Goal: Find contact information: Find contact information

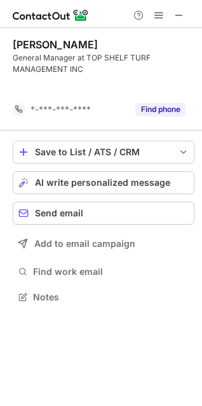
scroll to position [268, 202]
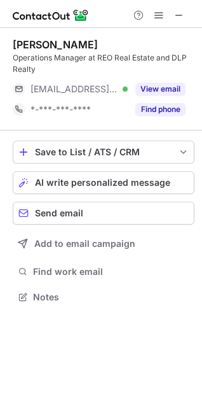
scroll to position [288, 202]
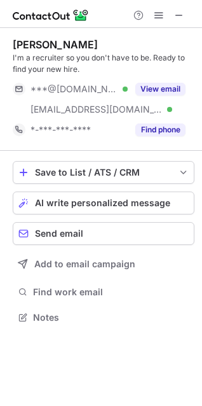
scroll to position [308, 202]
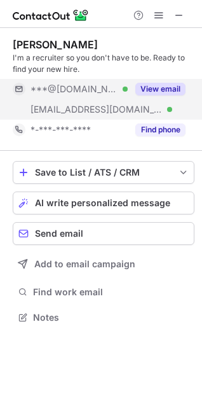
click at [153, 88] on button "View email" at bounding box center [160, 89] width 50 height 13
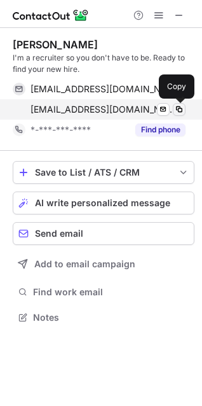
click at [176, 107] on span at bounding box center [179, 109] width 10 height 10
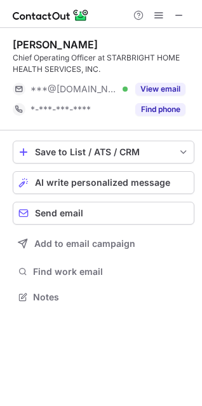
scroll to position [288, 202]
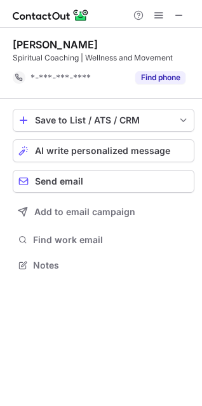
scroll to position [256, 202]
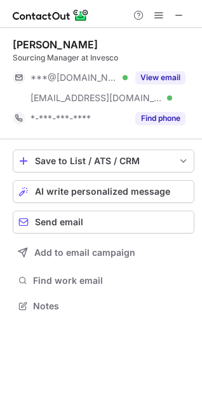
scroll to position [297, 202]
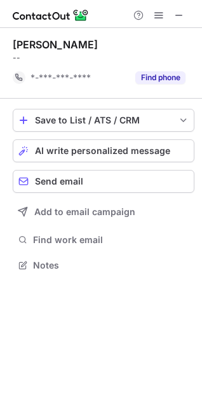
scroll to position [256, 202]
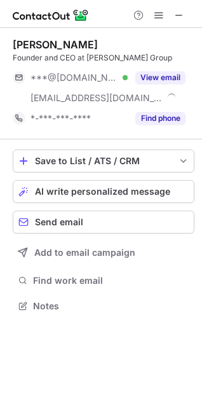
scroll to position [297, 202]
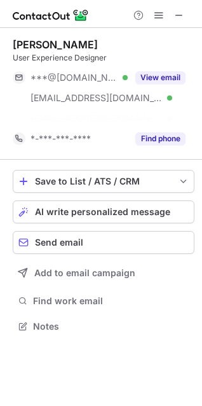
scroll to position [297, 202]
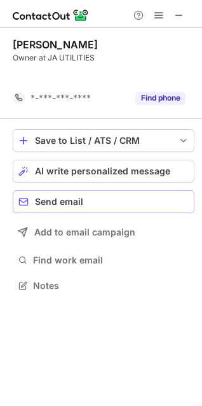
scroll to position [256, 202]
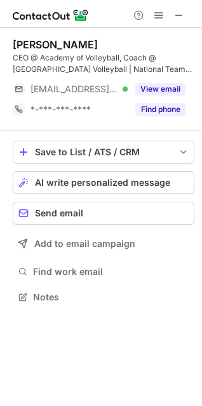
scroll to position [288, 202]
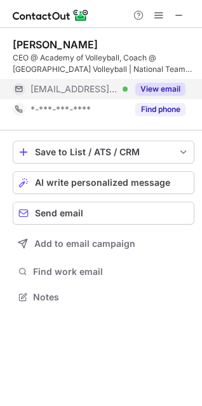
click at [156, 86] on button "View email" at bounding box center [160, 89] width 50 height 13
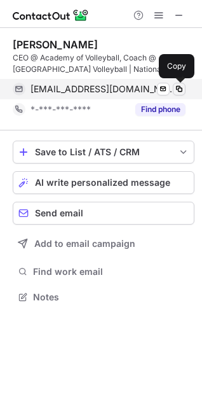
click at [177, 86] on span at bounding box center [179, 89] width 10 height 10
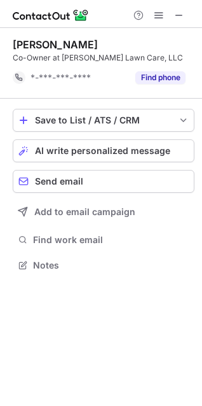
scroll to position [256, 202]
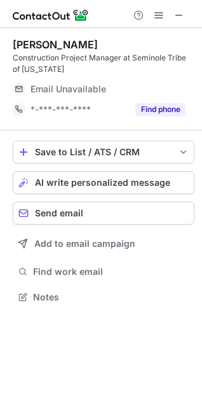
scroll to position [288, 202]
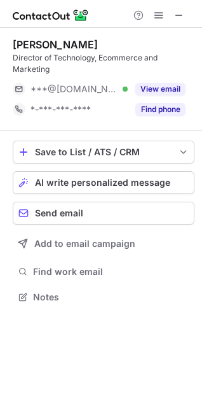
scroll to position [288, 202]
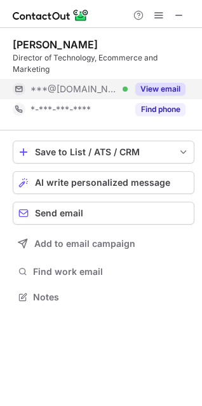
click at [173, 90] on button "View email" at bounding box center [160, 89] width 50 height 13
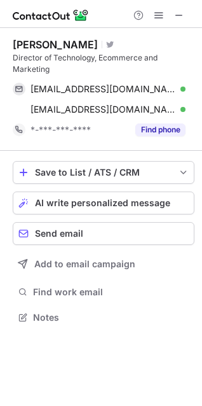
scroll to position [308, 202]
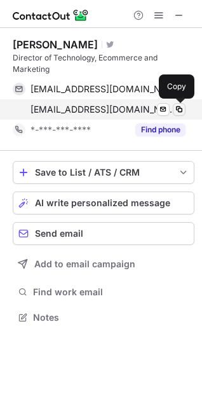
click at [179, 111] on span at bounding box center [179, 109] width 10 height 10
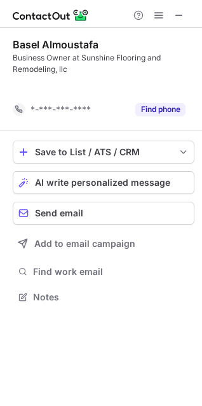
scroll to position [268, 202]
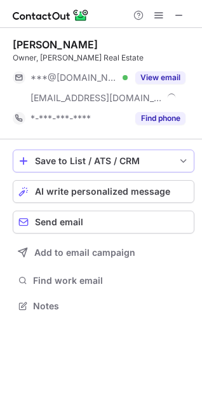
scroll to position [297, 202]
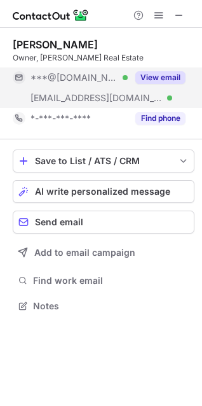
click at [161, 73] on button "View email" at bounding box center [160, 77] width 50 height 13
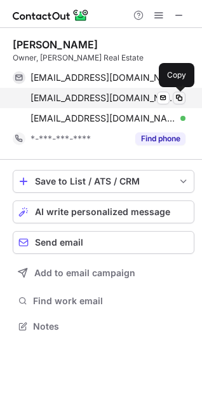
scroll to position [317, 202]
click at [179, 96] on span at bounding box center [179, 98] width 10 height 10
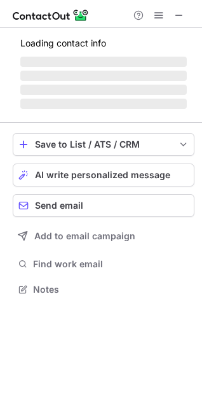
scroll to position [288, 202]
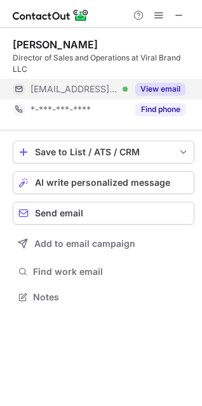
click at [168, 92] on button "View email" at bounding box center [160, 89] width 50 height 13
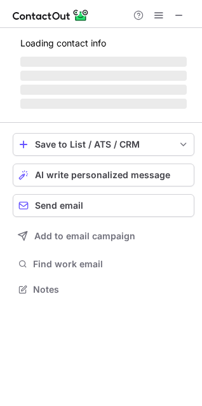
scroll to position [276, 202]
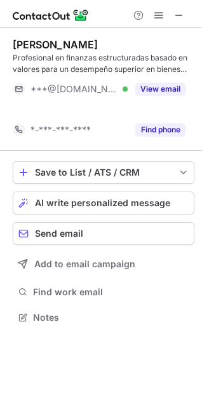
scroll to position [288, 202]
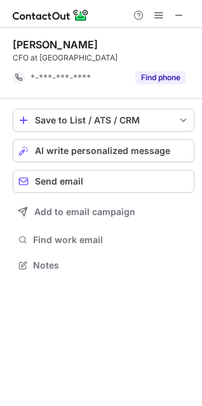
scroll to position [256, 202]
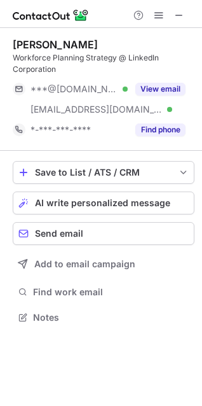
scroll to position [308, 202]
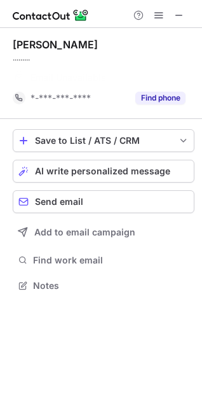
scroll to position [256, 202]
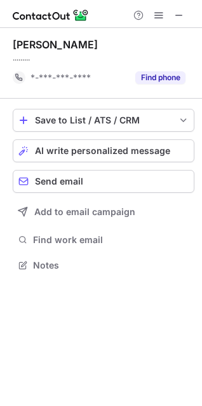
scroll to position [256, 202]
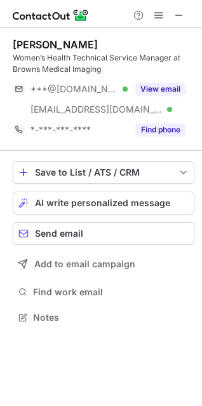
scroll to position [308, 202]
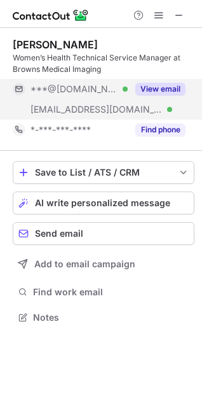
click at [147, 83] on button "View email" at bounding box center [160, 89] width 50 height 13
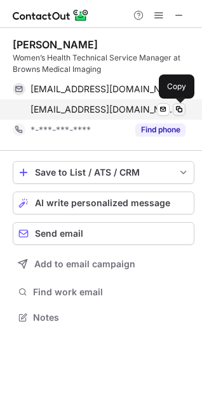
click at [179, 109] on span at bounding box center [179, 109] width 10 height 10
drag, startPoint x: 179, startPoint y: 109, endPoint x: 25, endPoint y: 81, distance: 156.3
click at [179, 109] on span at bounding box center [179, 109] width 10 height 10
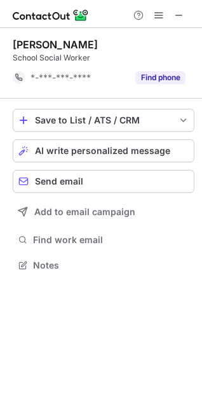
scroll to position [256, 202]
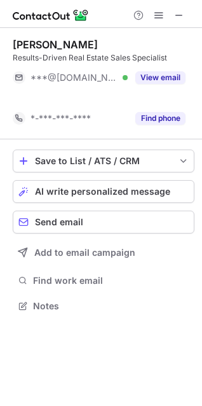
scroll to position [276, 202]
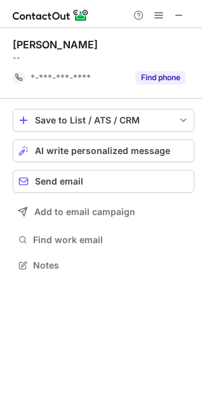
scroll to position [256, 202]
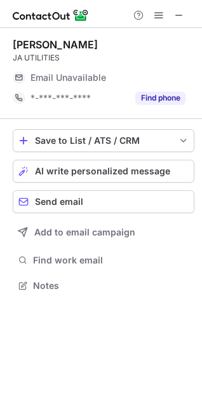
scroll to position [276, 202]
